Goal: Information Seeking & Learning: Learn about a topic

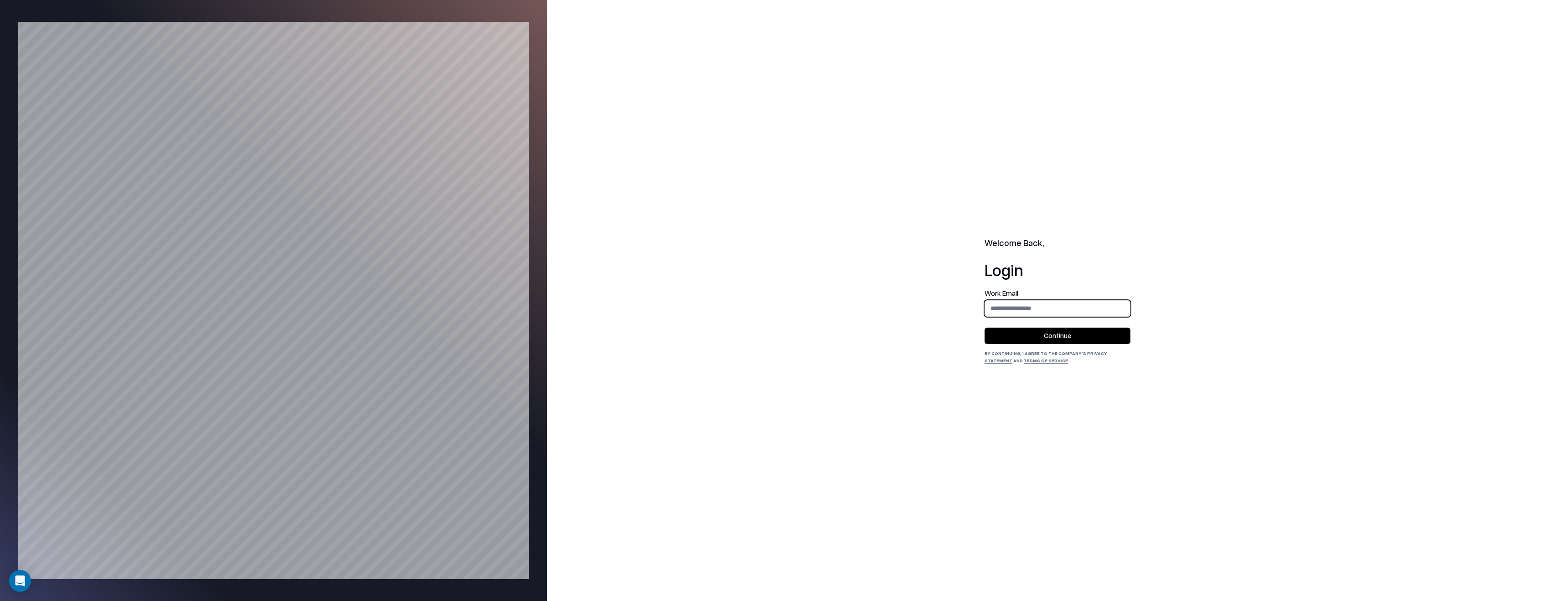
type input "**********"
click at [1086, 337] on button "Continue" at bounding box center [1057, 336] width 146 height 17
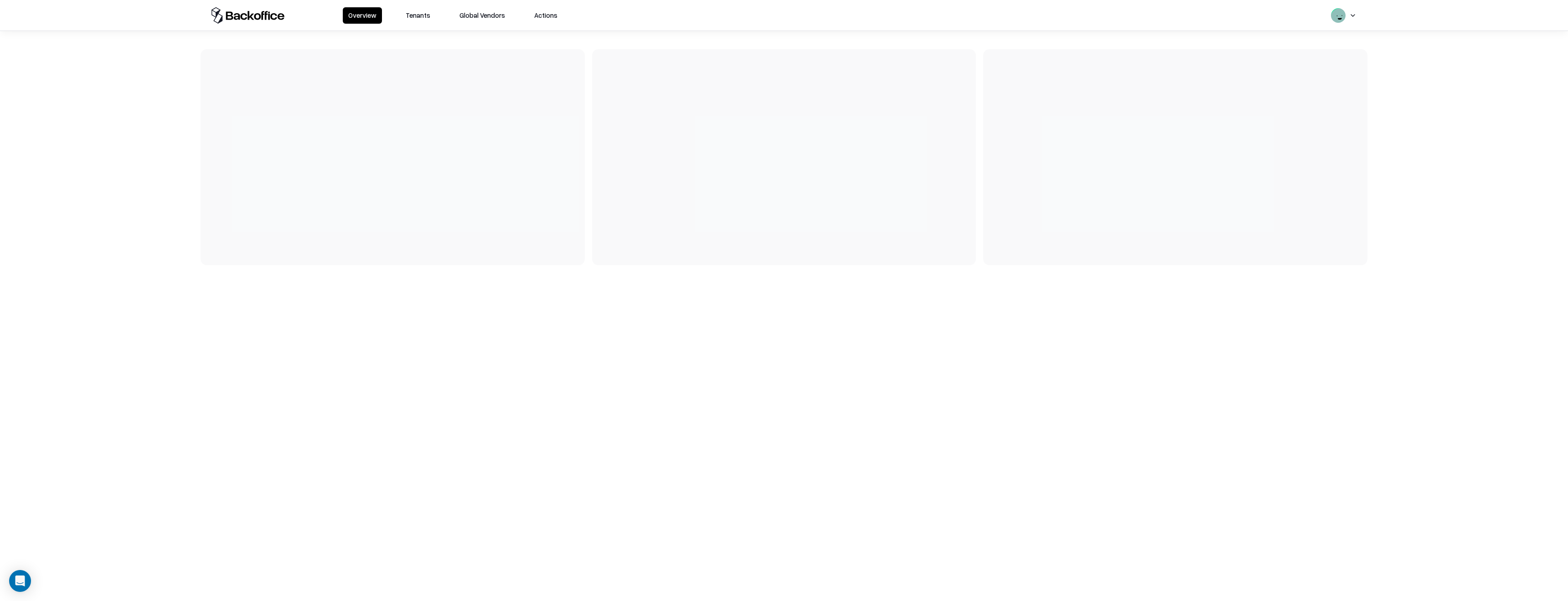
click at [423, 16] on button "Tenants" at bounding box center [418, 16] width 36 height 17
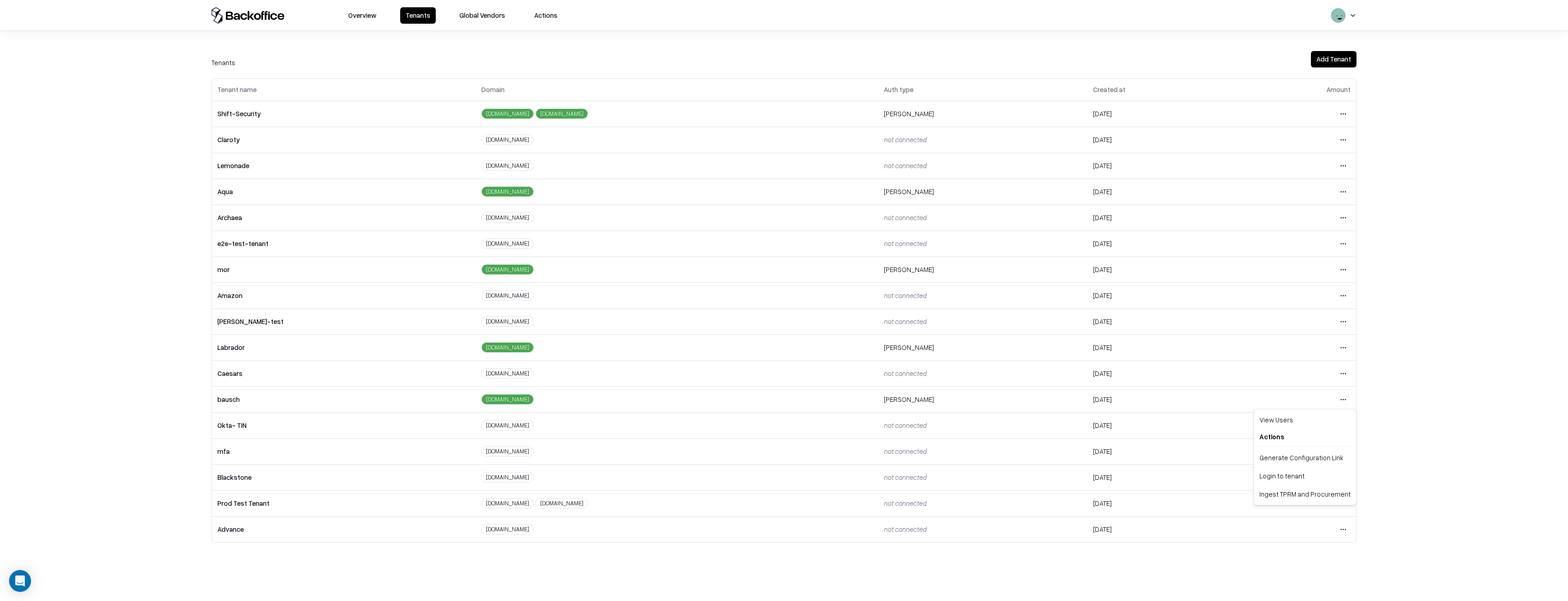
click at [1341, 398] on html "Overview Tenants Global Vendors Actions Tenants Add Tenant Tenant name Domain A…" at bounding box center [784, 300] width 1568 height 601
click at [1268, 477] on div "Login to tenant" at bounding box center [1305, 476] width 98 height 18
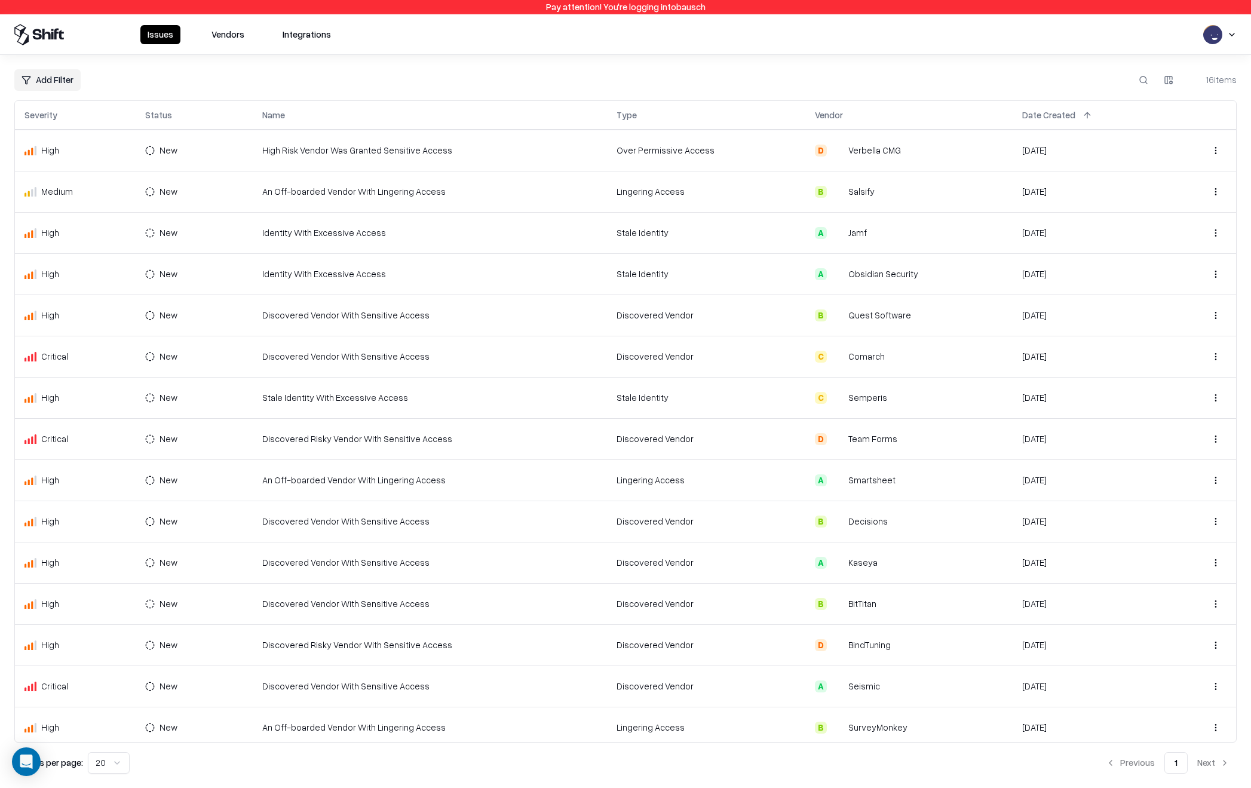
click at [716, 687] on td "Discovered Vendor" at bounding box center [706, 686] width 198 height 41
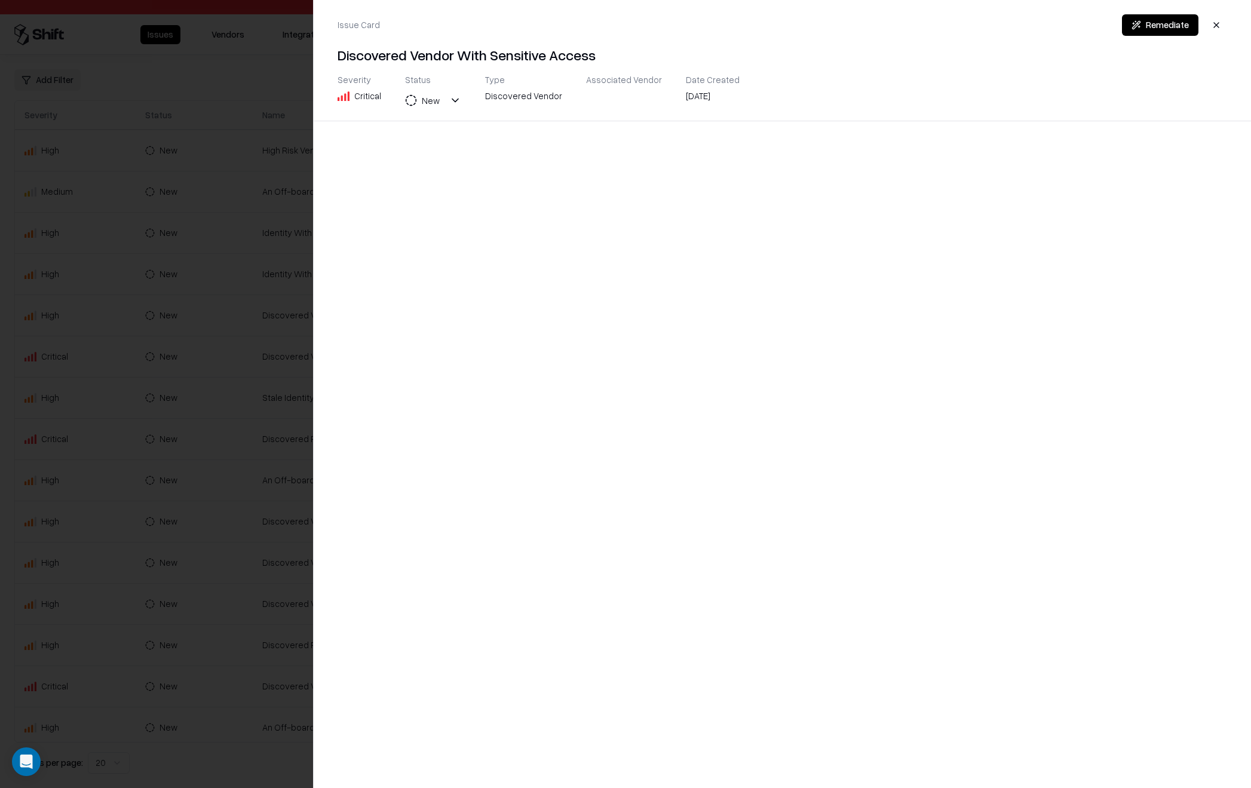
click at [233, 248] on div at bounding box center [625, 394] width 1251 height 788
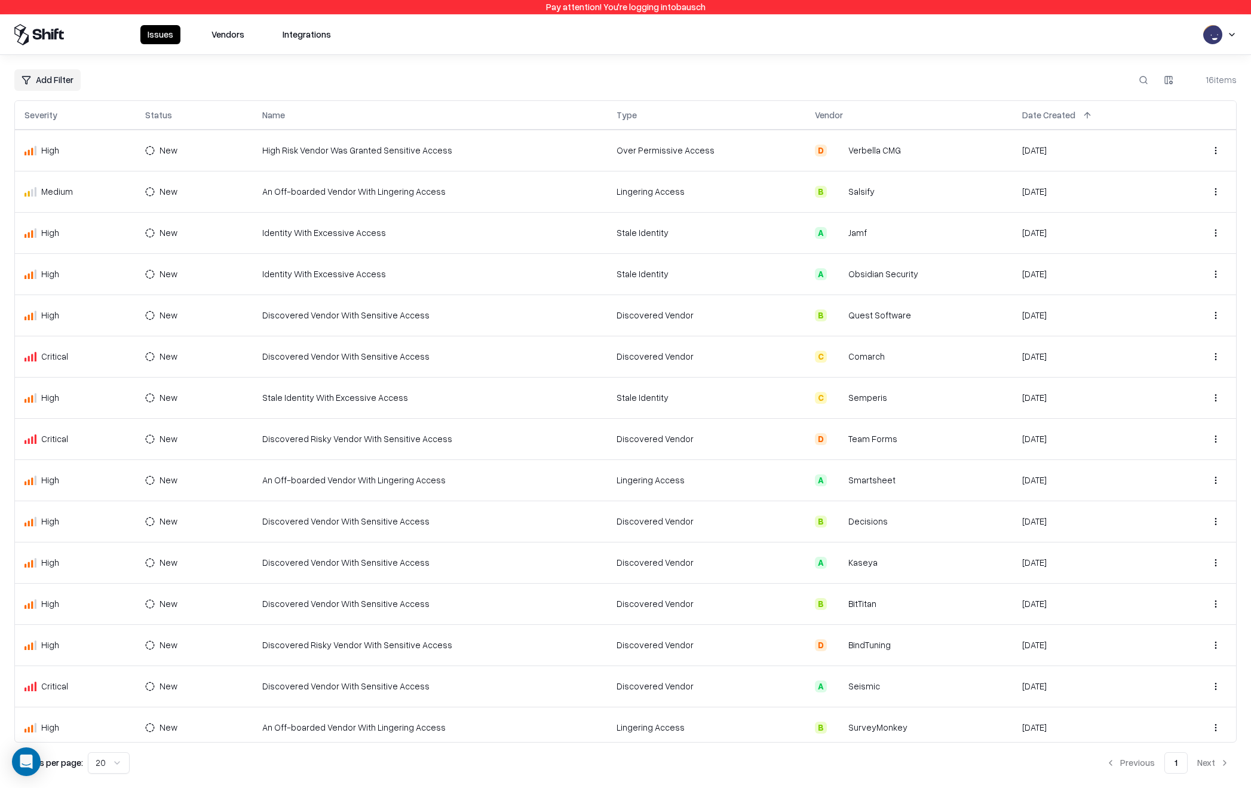
click at [210, 31] on button "Vendors" at bounding box center [227, 34] width 47 height 19
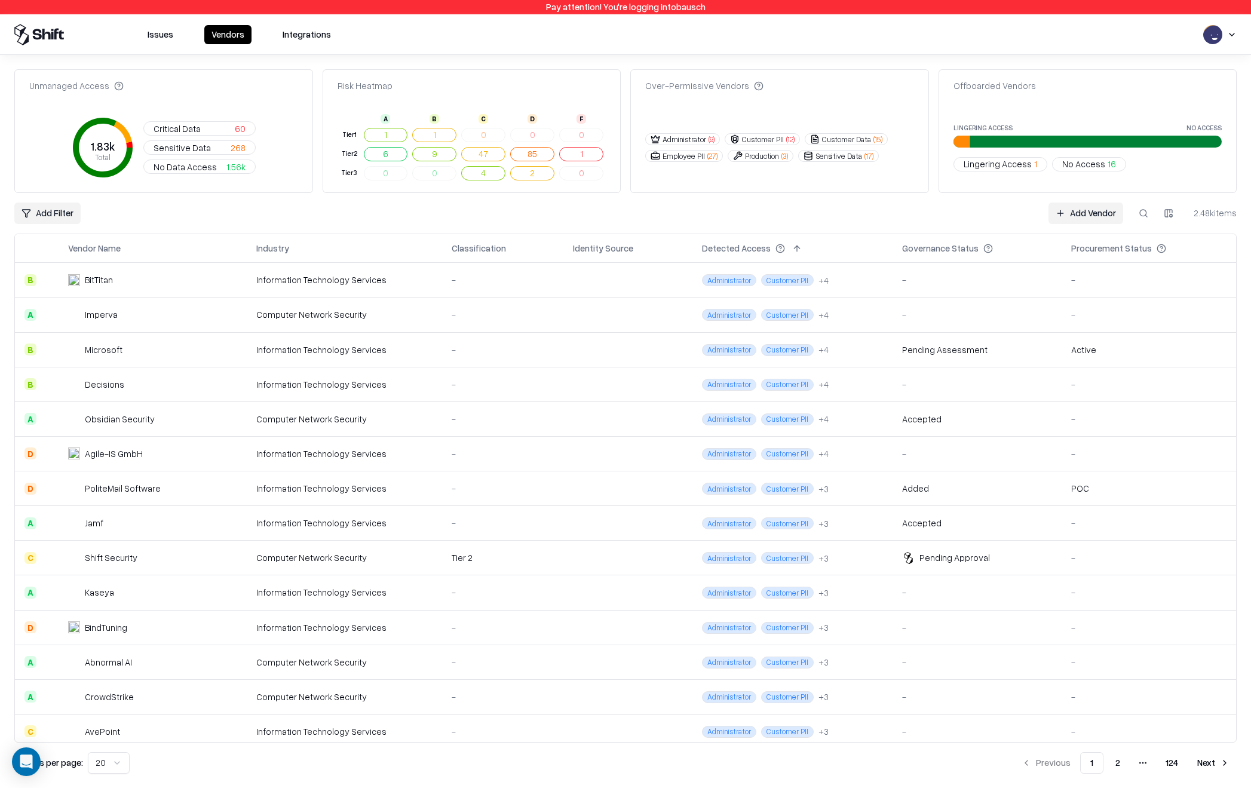
click at [357, 402] on td "Computer Network Security" at bounding box center [344, 418] width 195 height 35
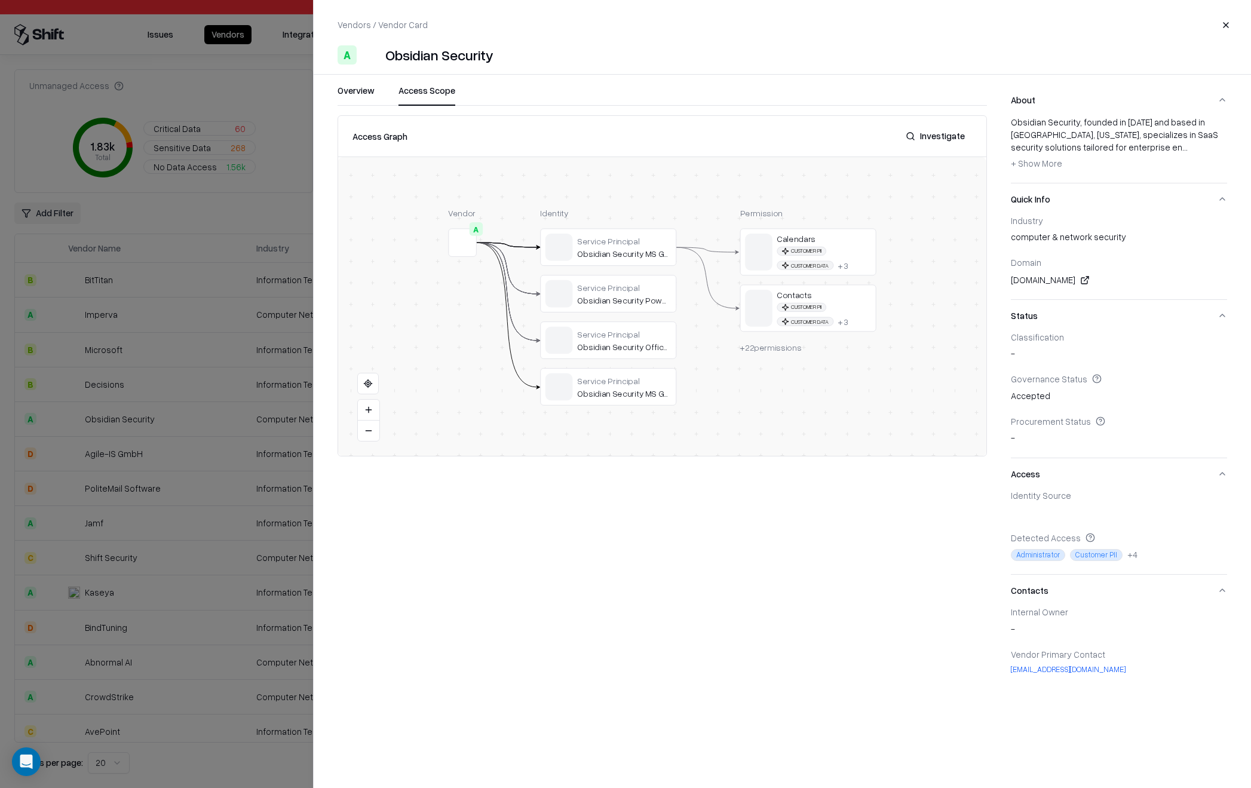
click at [414, 93] on button "Access Scope" at bounding box center [427, 95] width 57 height 22
click at [357, 93] on button "Overview" at bounding box center [356, 95] width 37 height 22
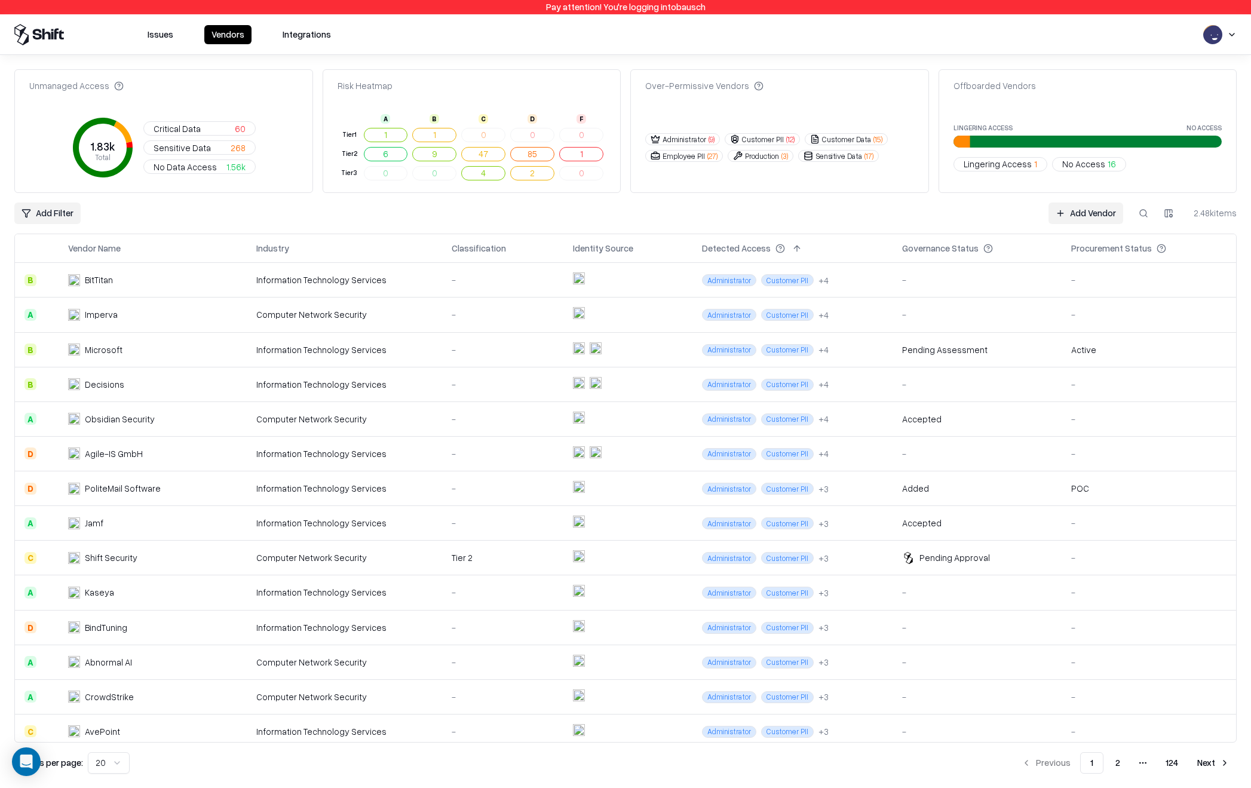
click at [174, 31] on button "Issues" at bounding box center [160, 34] width 40 height 19
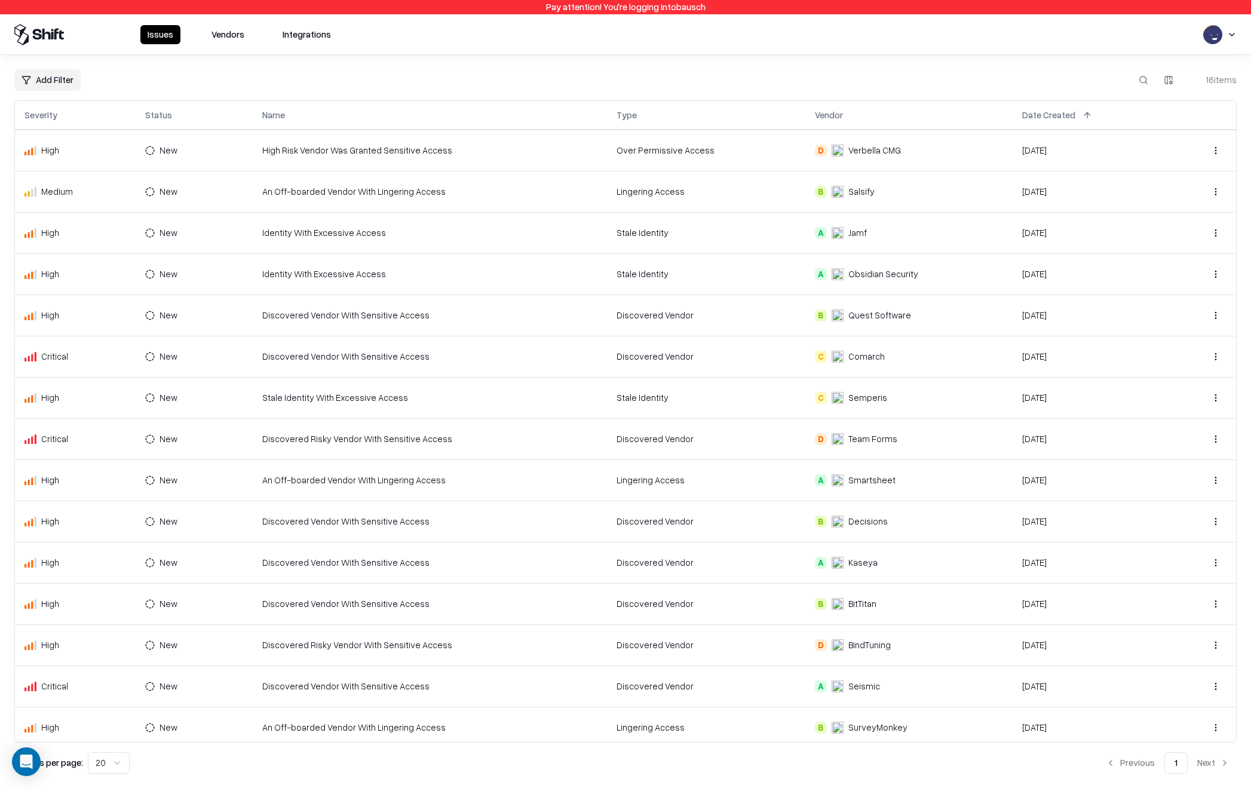
click at [772, 523] on td "Discovered Vendor" at bounding box center [706, 521] width 198 height 41
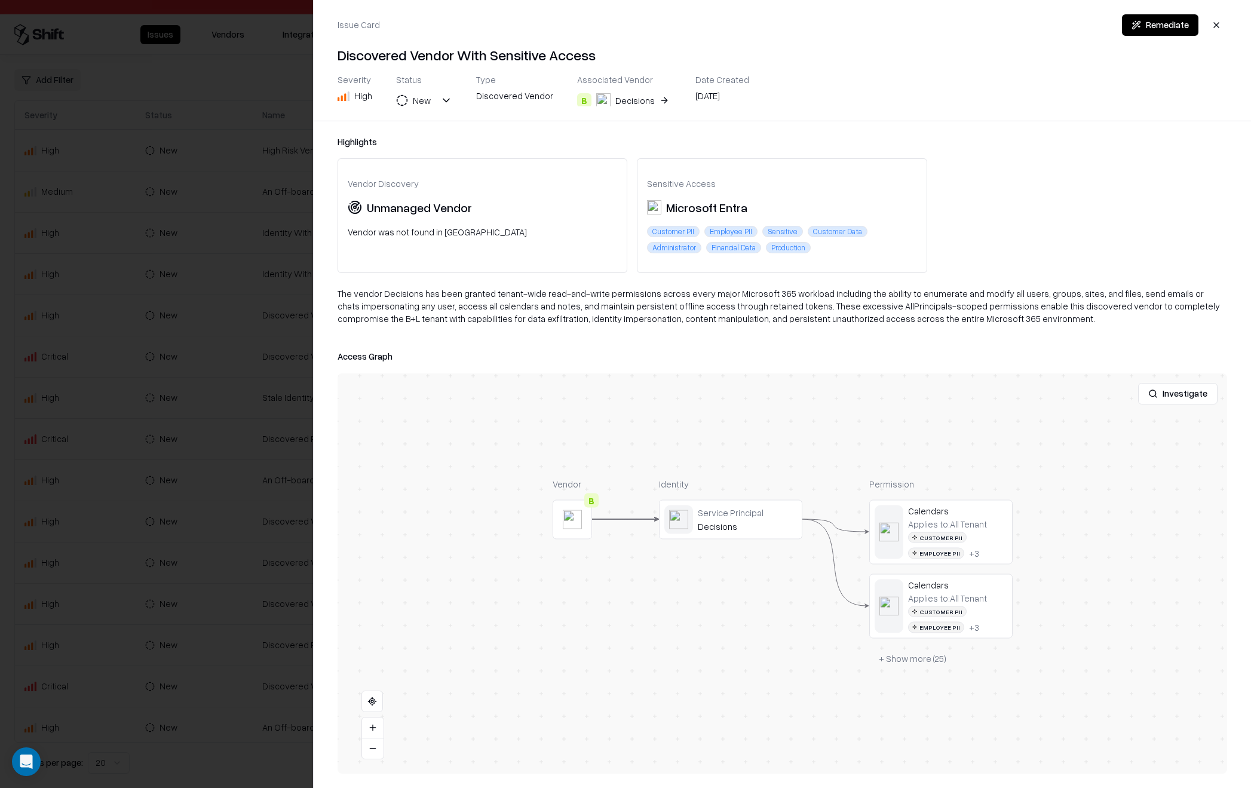
click at [188, 447] on div at bounding box center [625, 394] width 1251 height 788
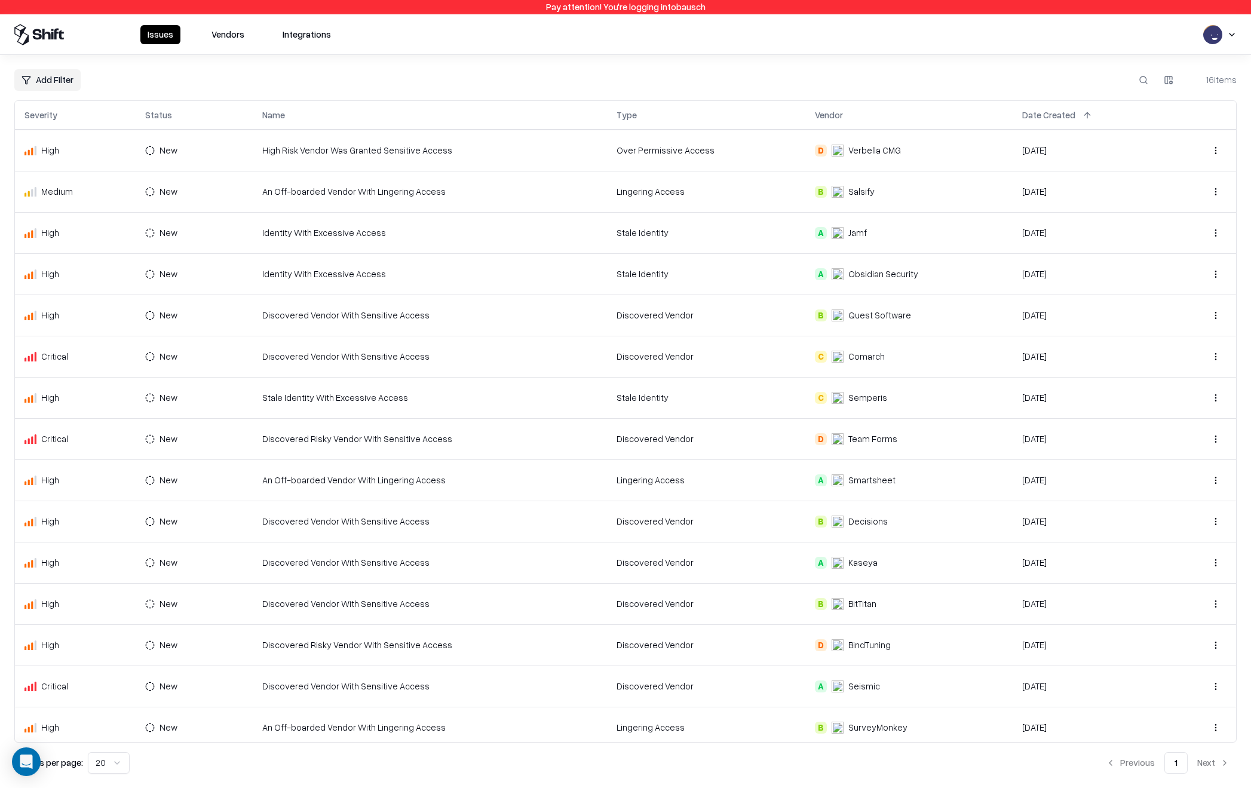
click at [217, 36] on button "Vendors" at bounding box center [227, 34] width 47 height 19
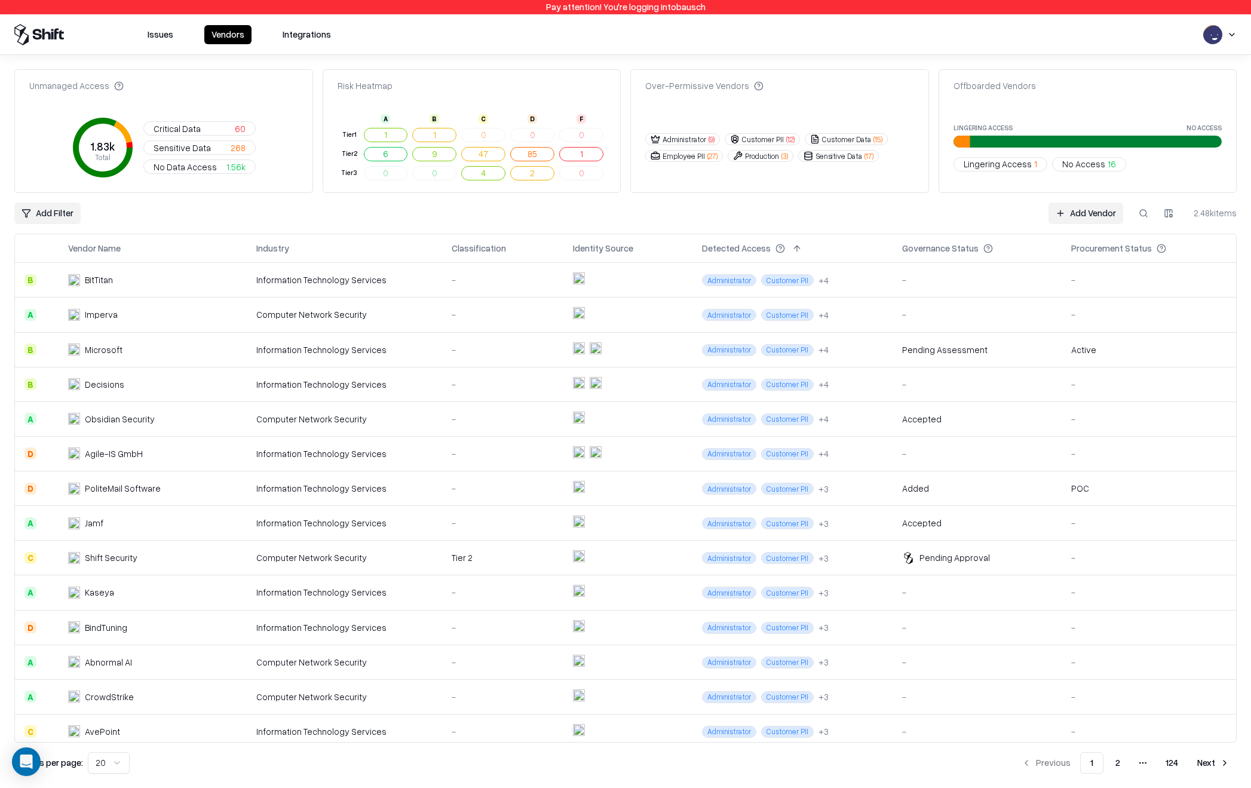
click at [514, 591] on div "-" at bounding box center [503, 592] width 102 height 13
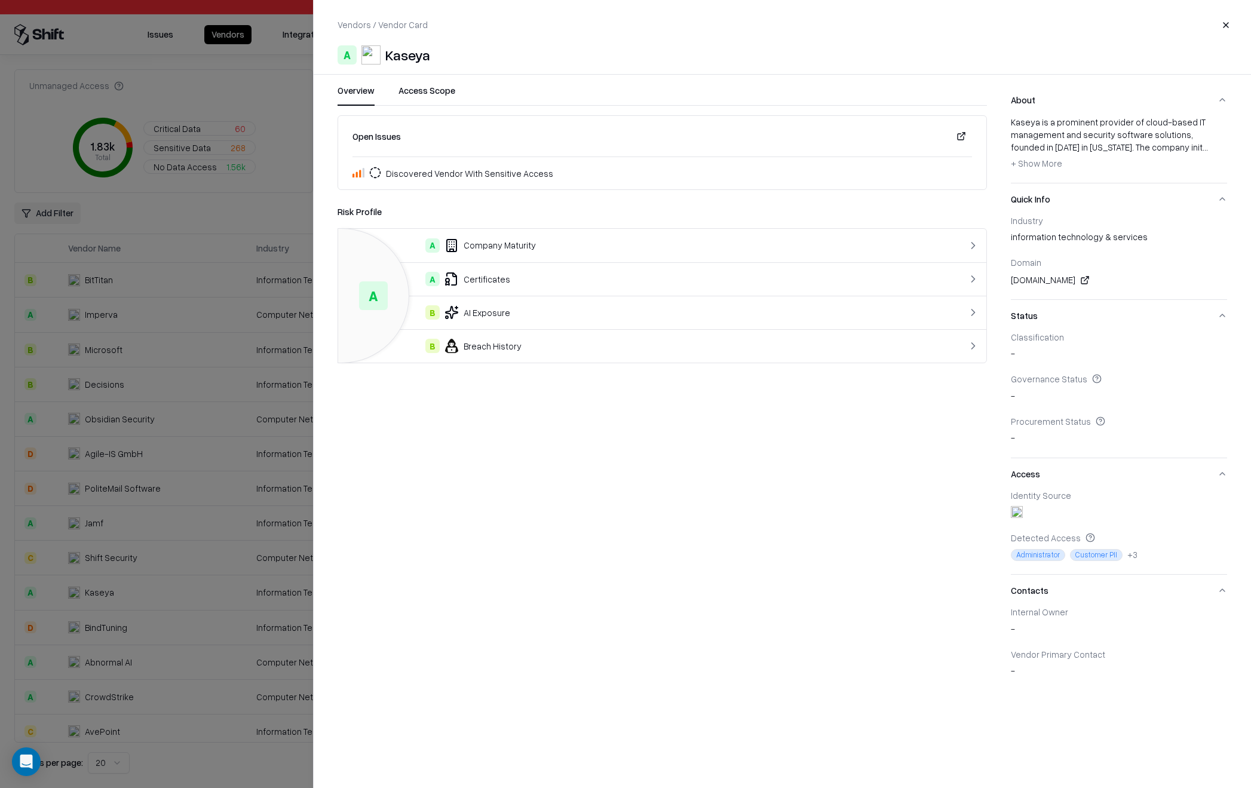
click at [1050, 170] on button "- Show Less + Show More" at bounding box center [1036, 163] width 51 height 19
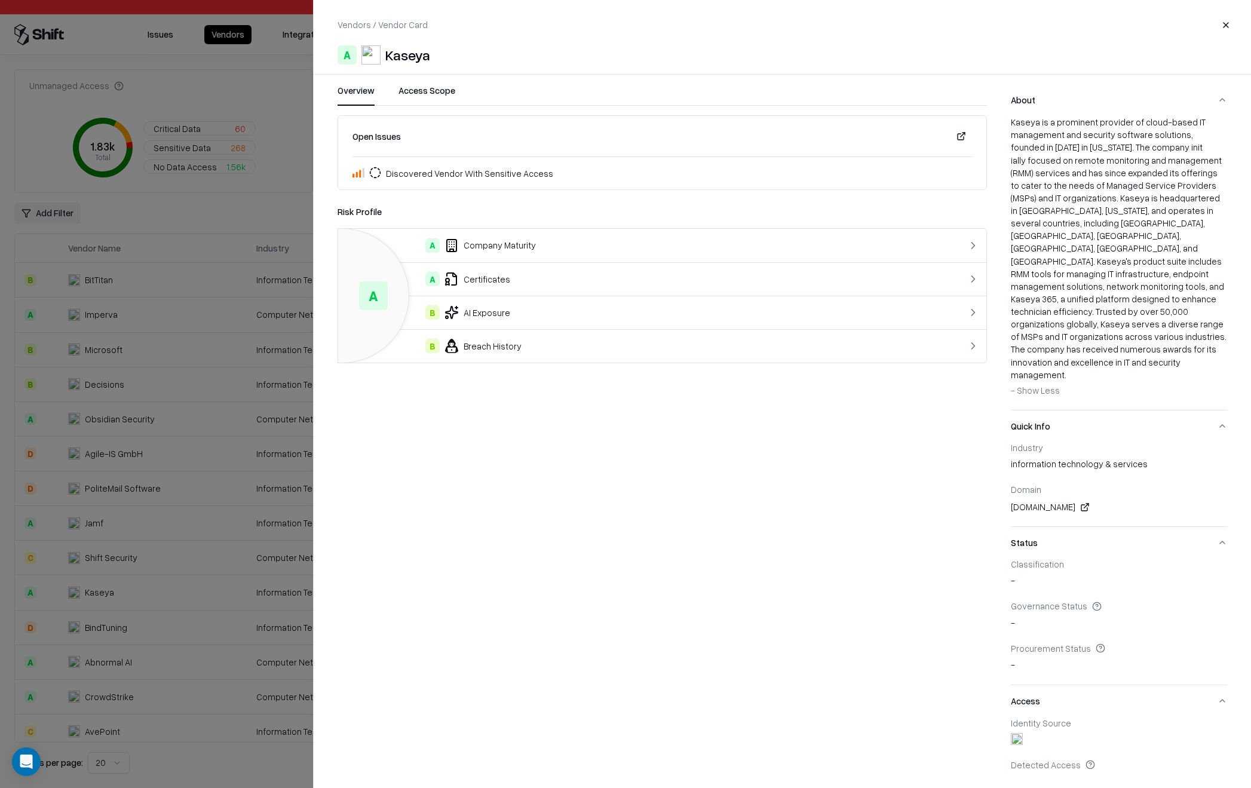
click at [1037, 385] on span "- Show Less" at bounding box center [1035, 390] width 49 height 11
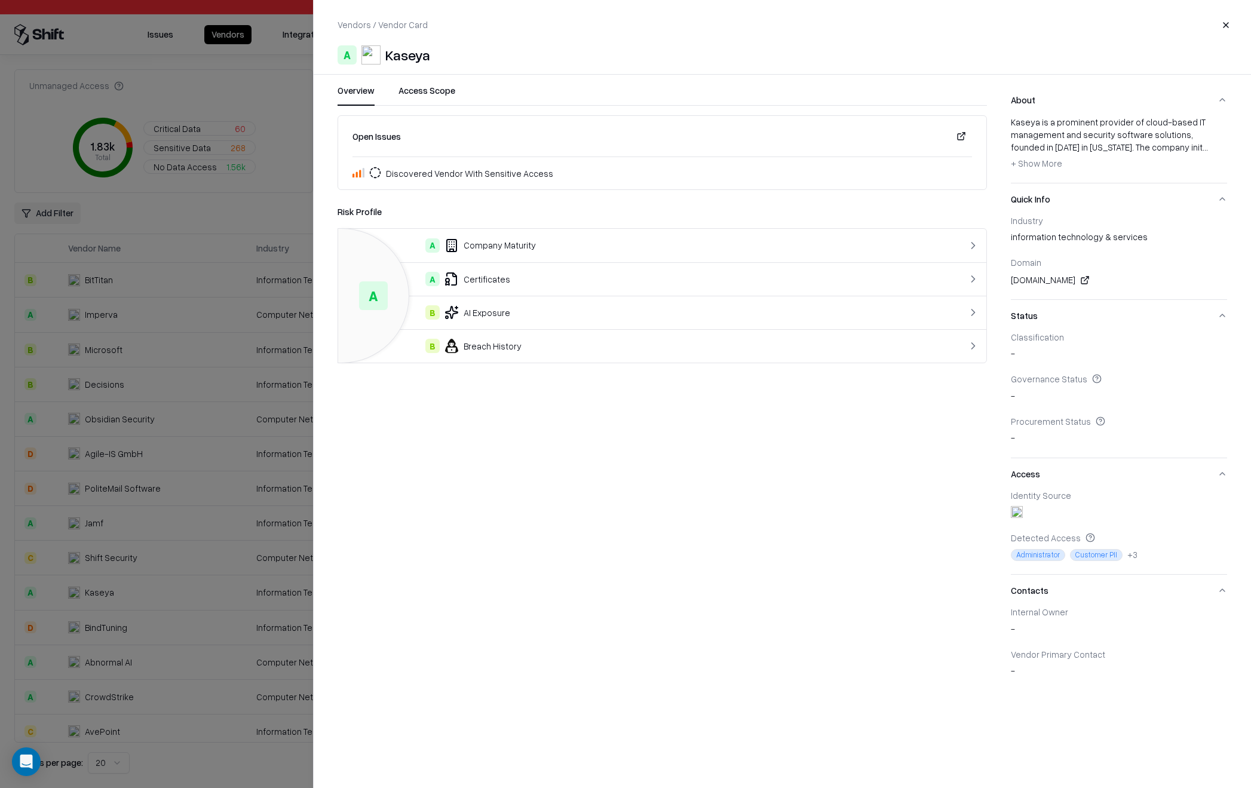
click at [1040, 168] on button "- Show Less + Show More" at bounding box center [1036, 163] width 51 height 19
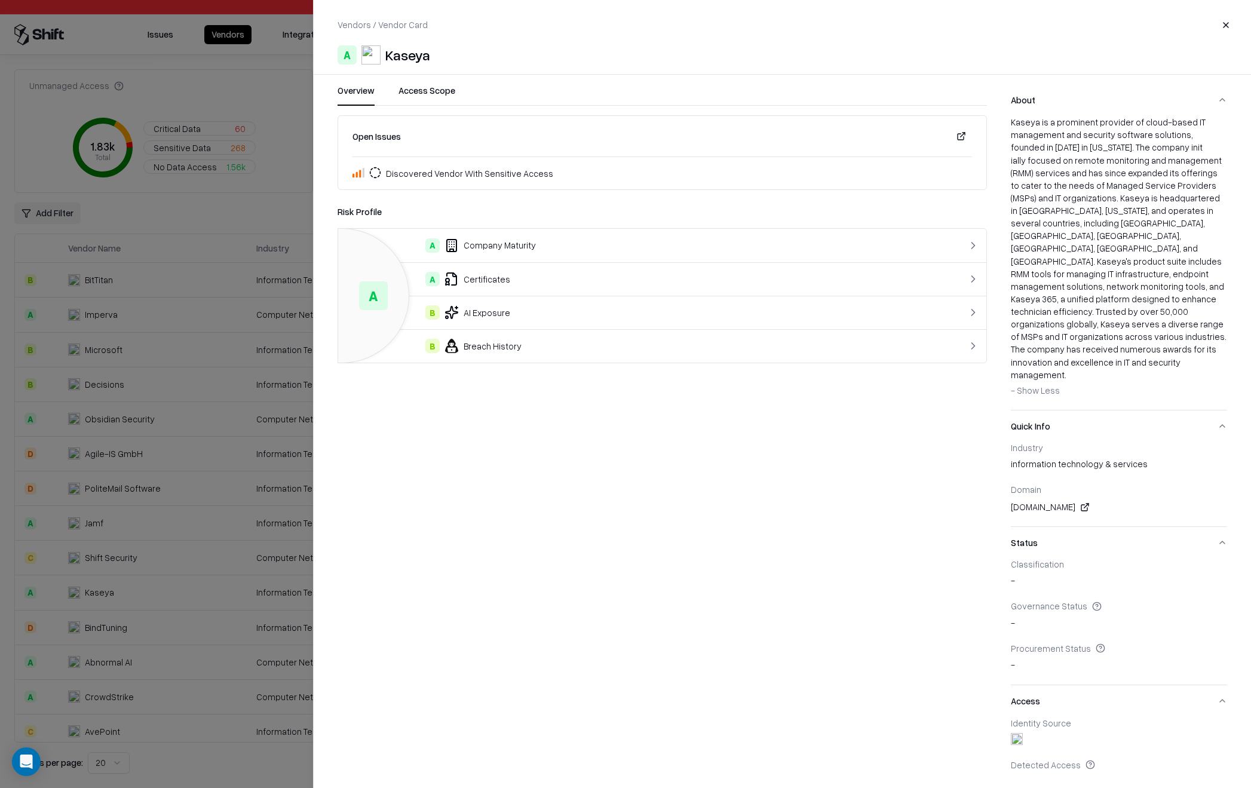
click at [1033, 385] on span "- Show Less" at bounding box center [1035, 390] width 49 height 11
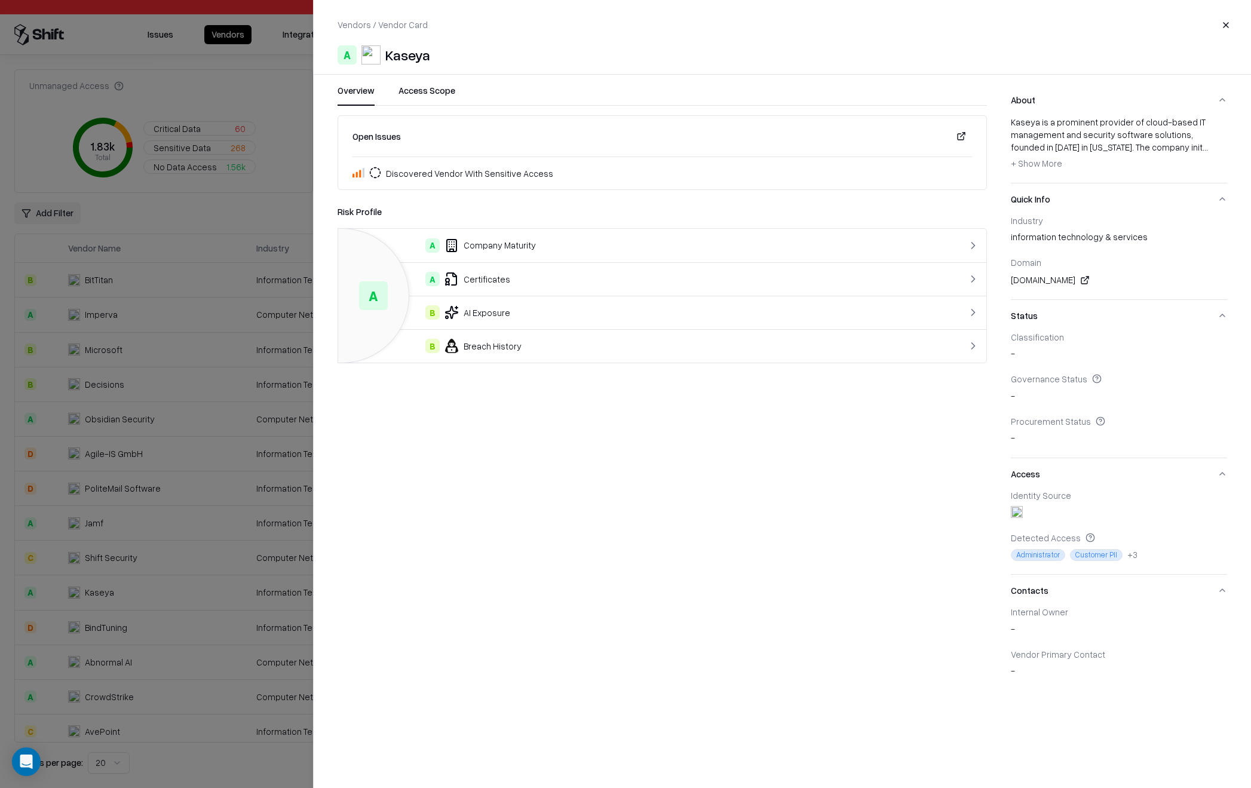
click at [1034, 168] on button "- Show Less + Show More" at bounding box center [1036, 163] width 51 height 19
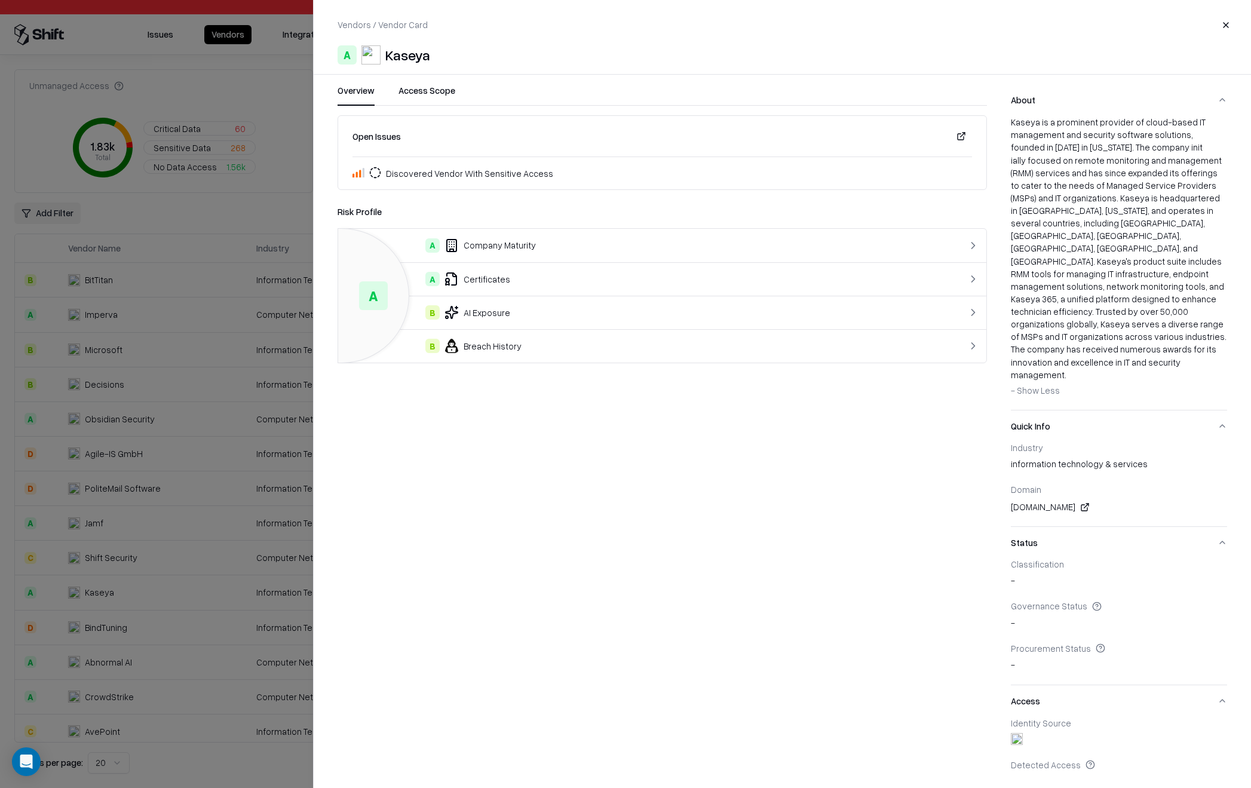
click at [1057, 359] on div "Kaseya is a prominent provider of cloud-based IT management and security softwa…" at bounding box center [1119, 258] width 216 height 284
click at [1000, 111] on div "Overview Access Scope Open Issues Discovered Vendor With Sensitive Access Risk …" at bounding box center [783, 428] width 938 height 689
click at [1054, 93] on button "About" at bounding box center [1119, 100] width 216 height 32
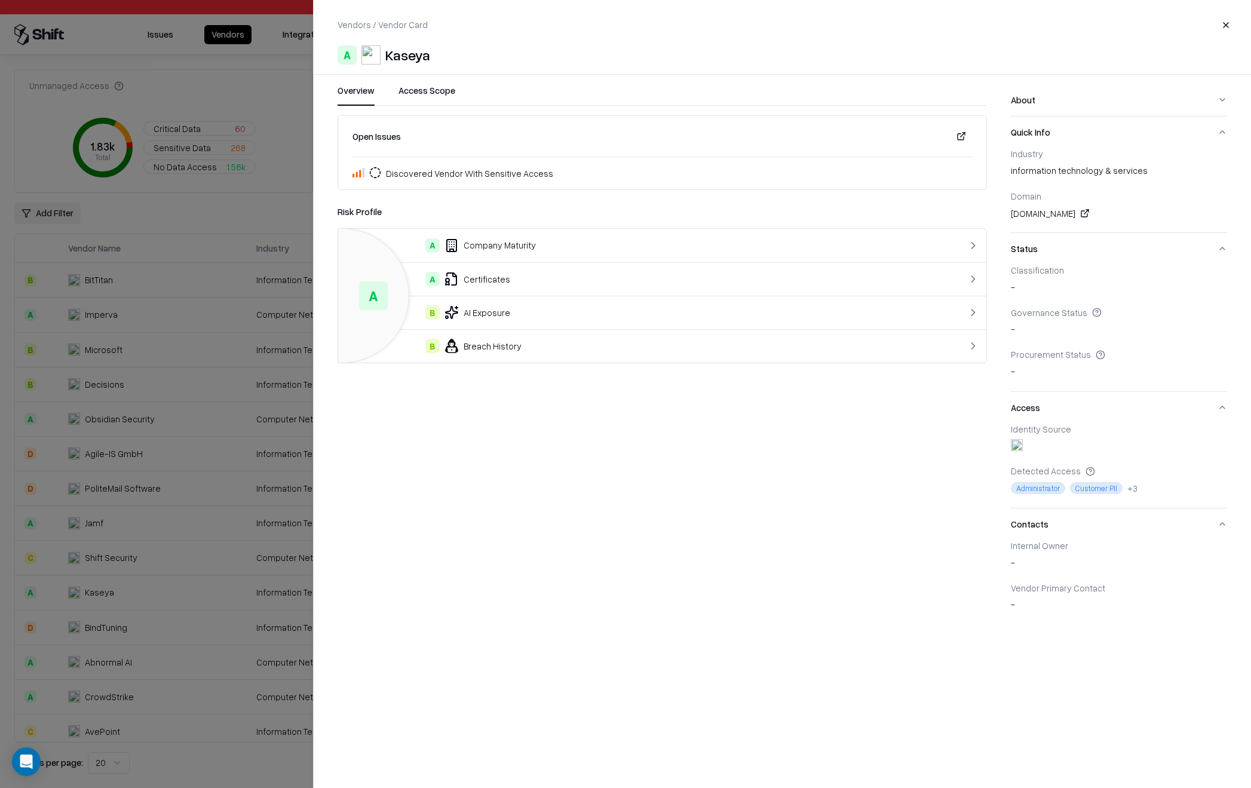
click at [425, 99] on button "Access Scope" at bounding box center [427, 95] width 57 height 22
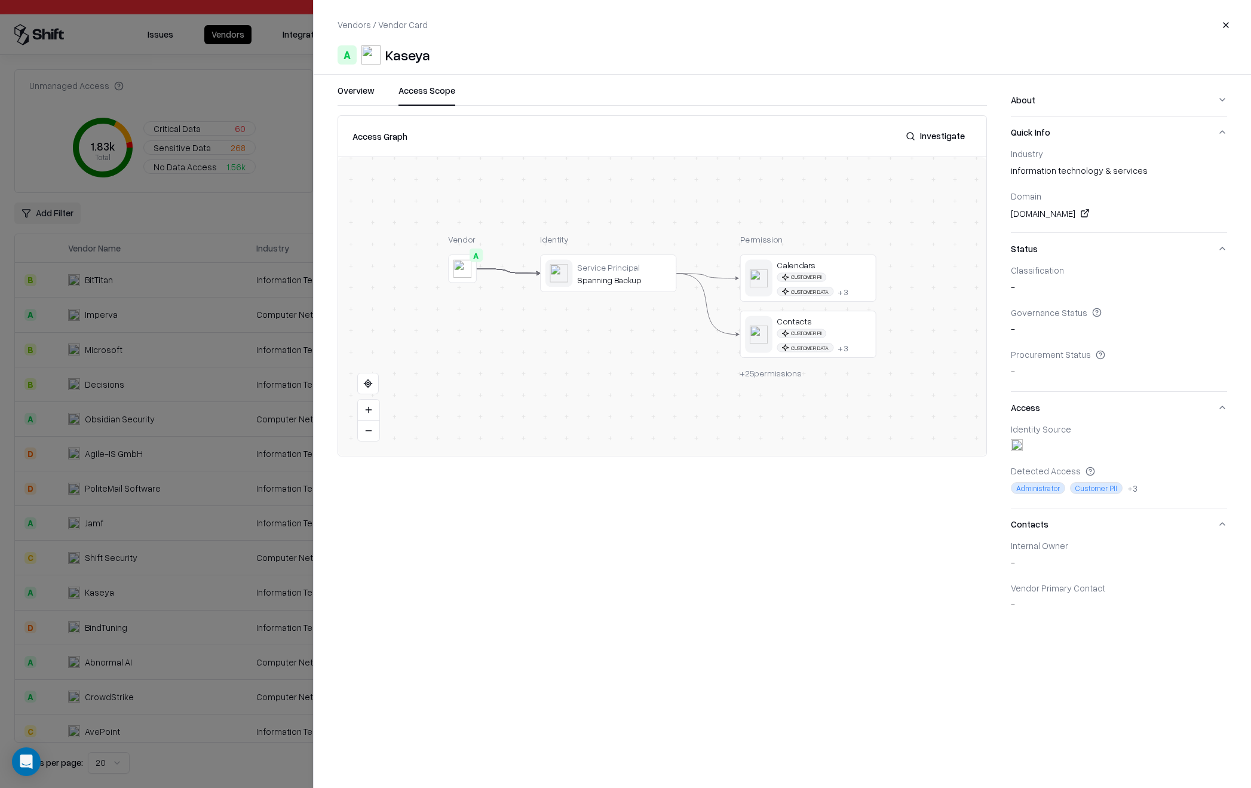
click at [356, 93] on button "Overview" at bounding box center [356, 95] width 37 height 22
